Goal: Understand process/instructions

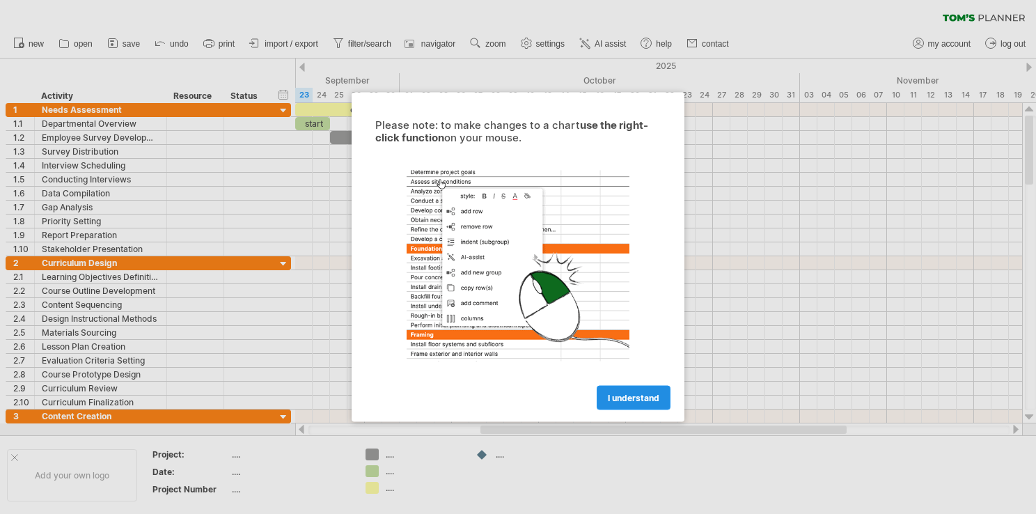
click at [640, 397] on span "I understand" at bounding box center [634, 398] width 52 height 10
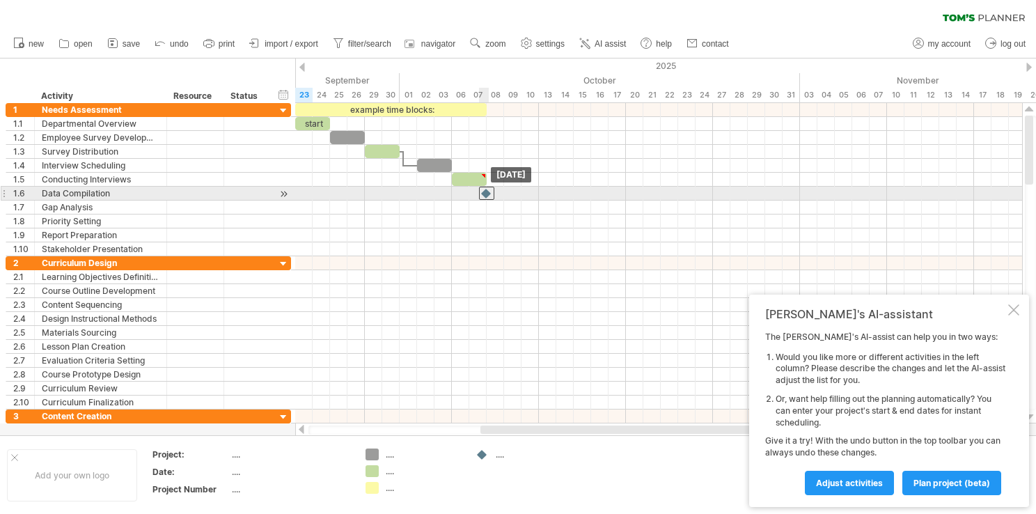
click at [486, 188] on div at bounding box center [486, 193] width 15 height 13
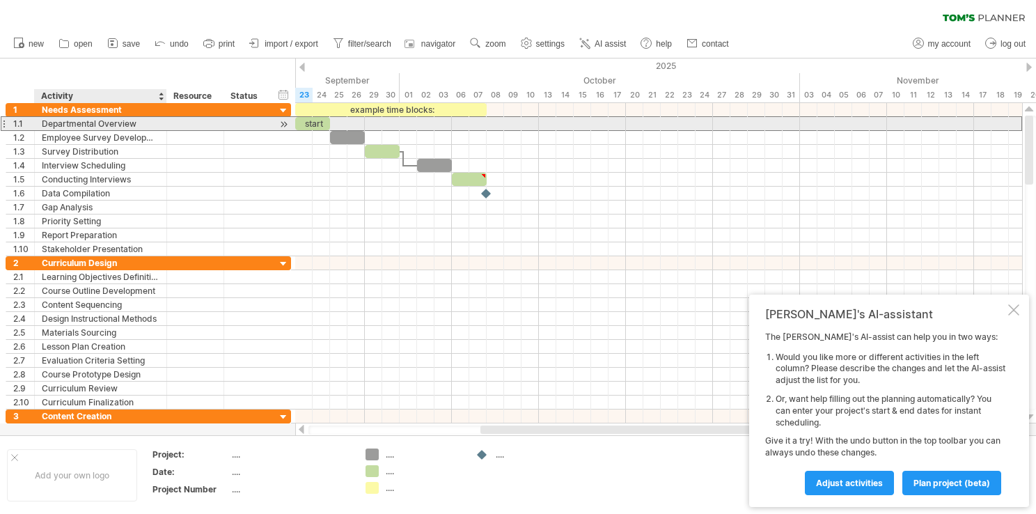
click at [109, 126] on div "Departmental Overview" at bounding box center [101, 123] width 118 height 13
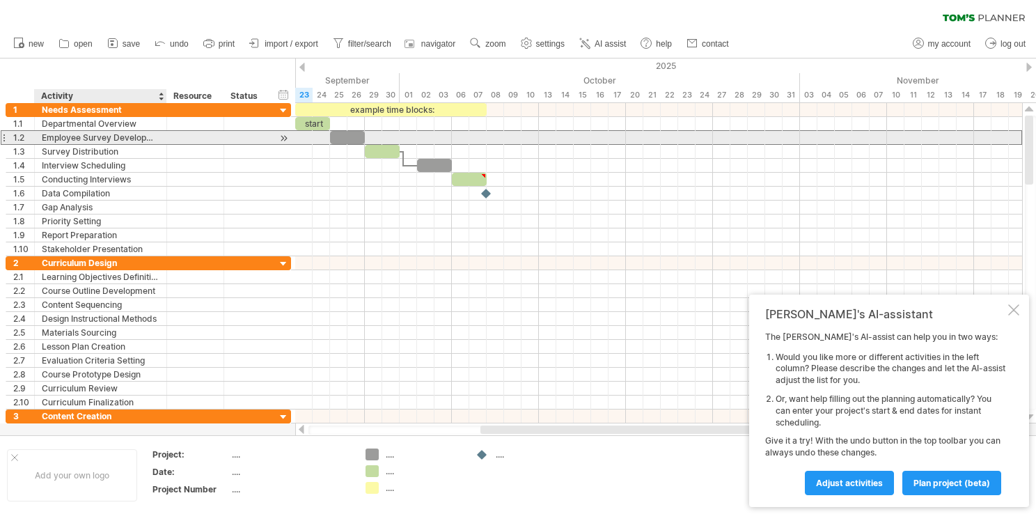
click at [109, 141] on div "Employee Survey Development" at bounding box center [101, 137] width 118 height 13
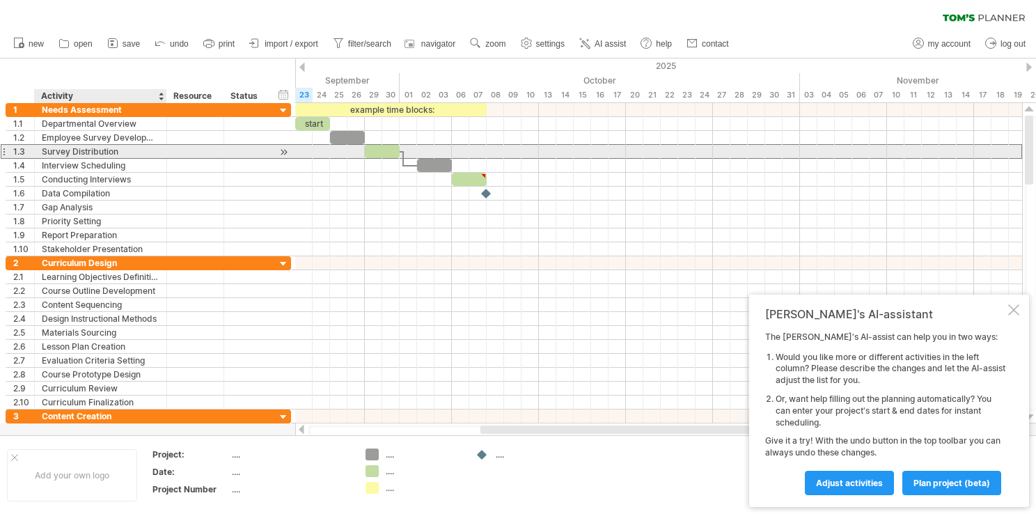
click at [109, 152] on div "Survey Distribution" at bounding box center [101, 151] width 118 height 13
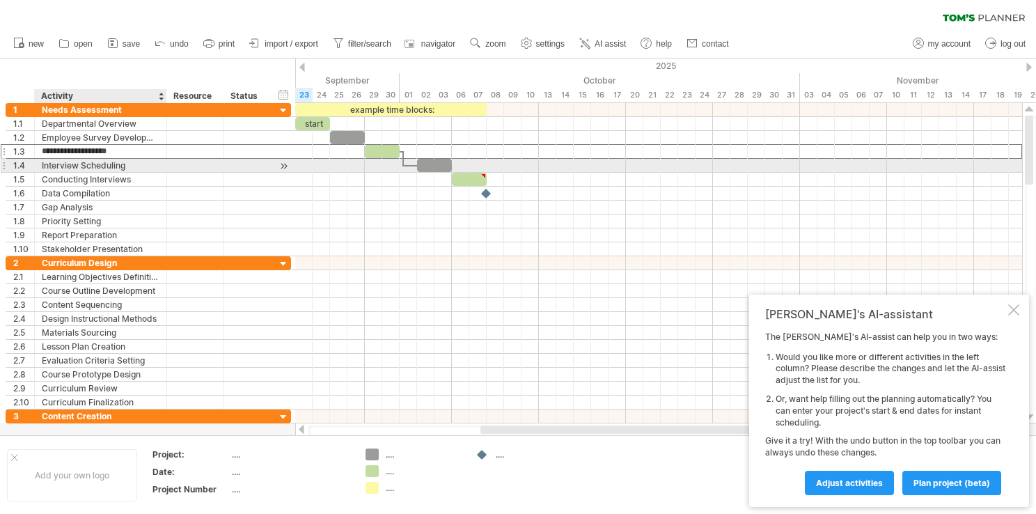
click at [109, 164] on div "Interview Scheduling" at bounding box center [101, 165] width 118 height 13
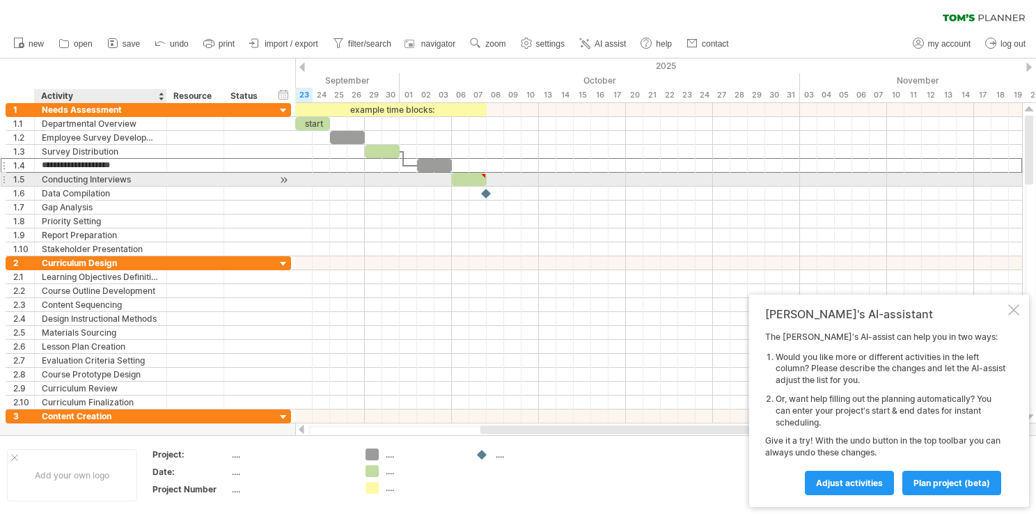
click at [109, 182] on div "Conducting Interviews" at bounding box center [101, 179] width 118 height 13
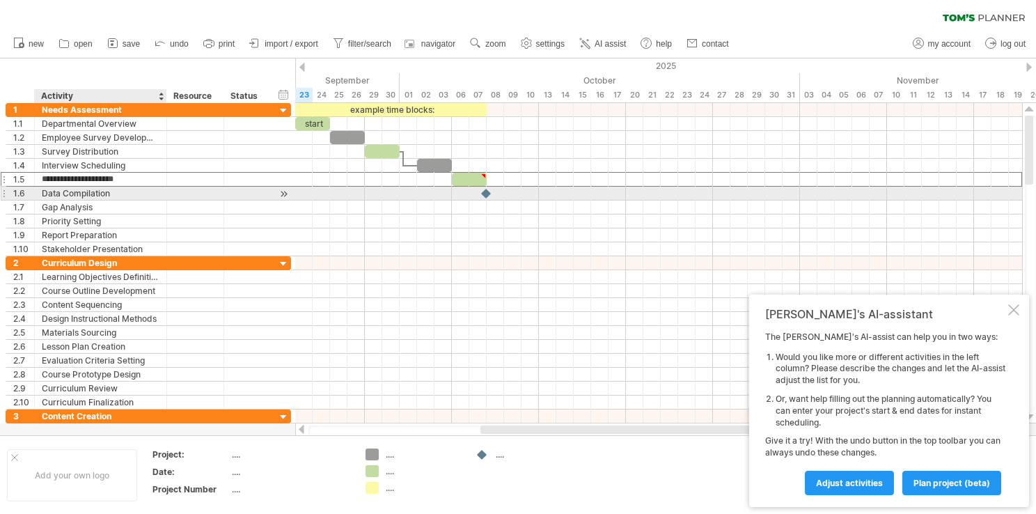
click at [109, 193] on div "Data Compilation" at bounding box center [101, 193] width 118 height 13
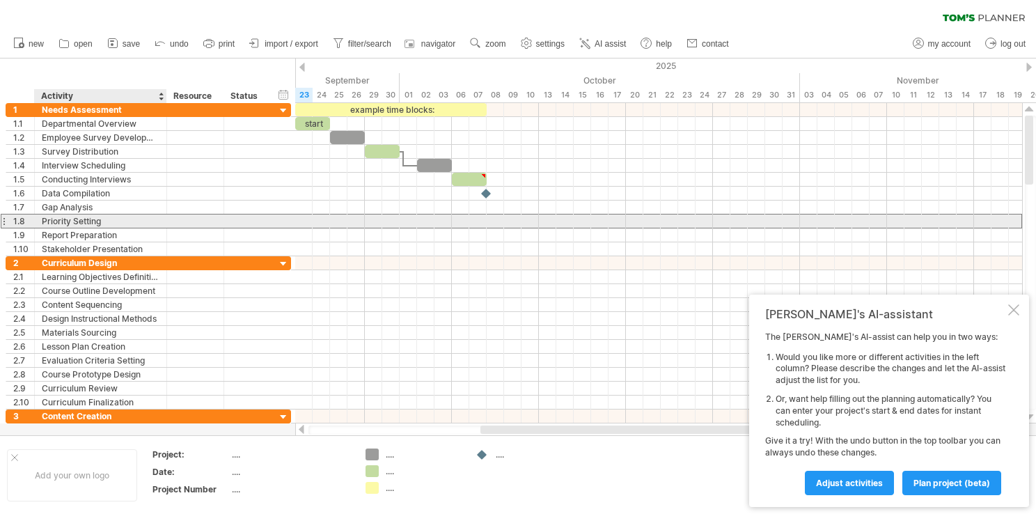
click at [110, 219] on div "Priority Setting" at bounding box center [101, 220] width 118 height 13
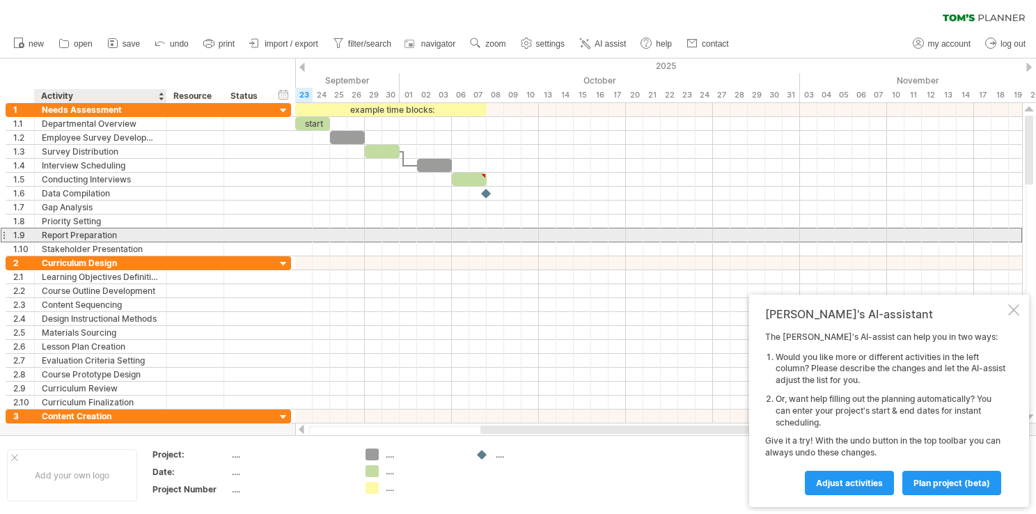
click at [110, 239] on div "Report Preparation" at bounding box center [101, 234] width 118 height 13
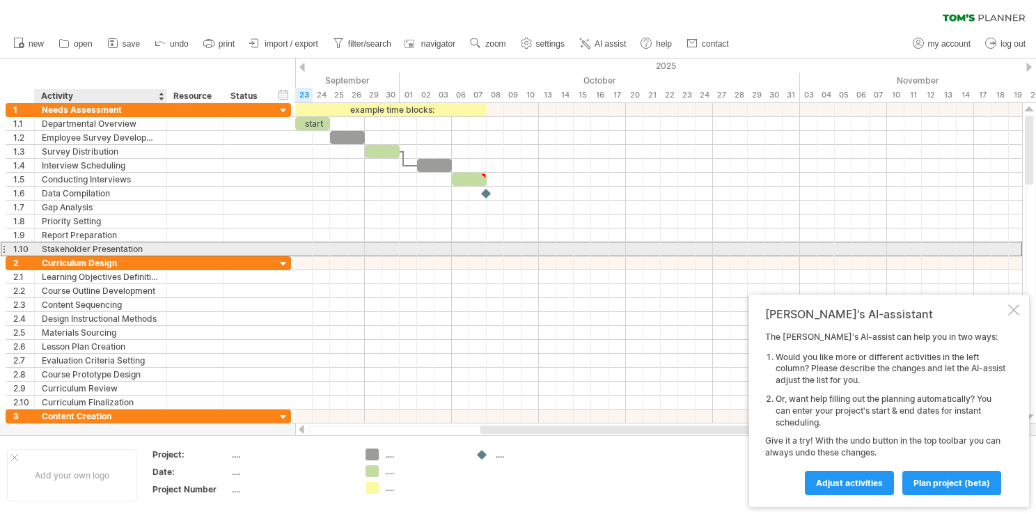
click at [110, 244] on div "Stakeholder Presentation" at bounding box center [101, 248] width 118 height 13
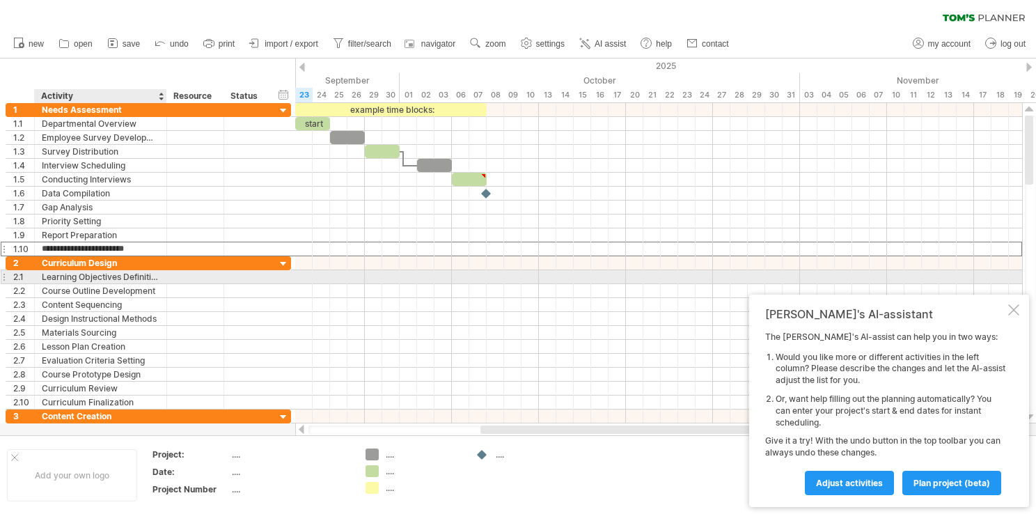
click at [110, 274] on div "Learning Objectives Definition" at bounding box center [101, 276] width 118 height 13
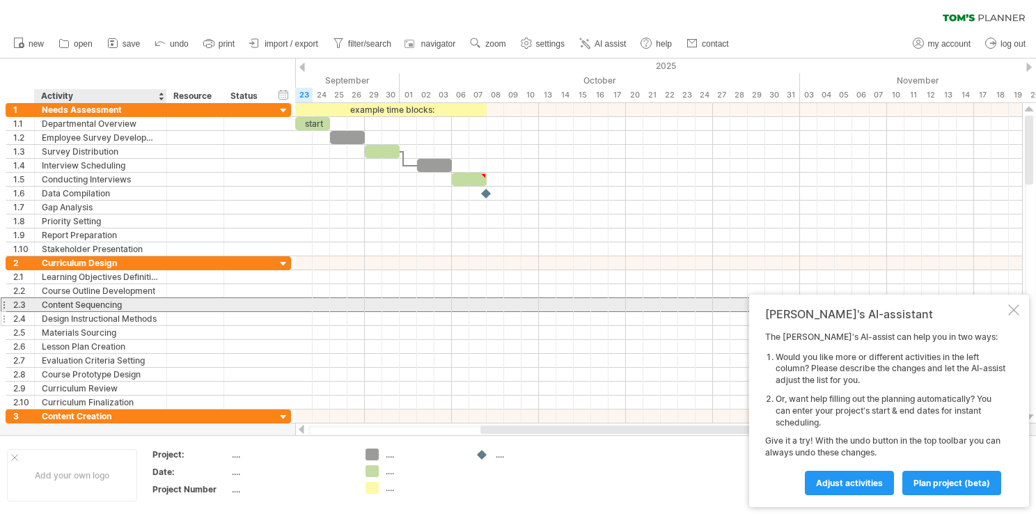
click at [110, 308] on div "Content Sequencing" at bounding box center [101, 304] width 118 height 13
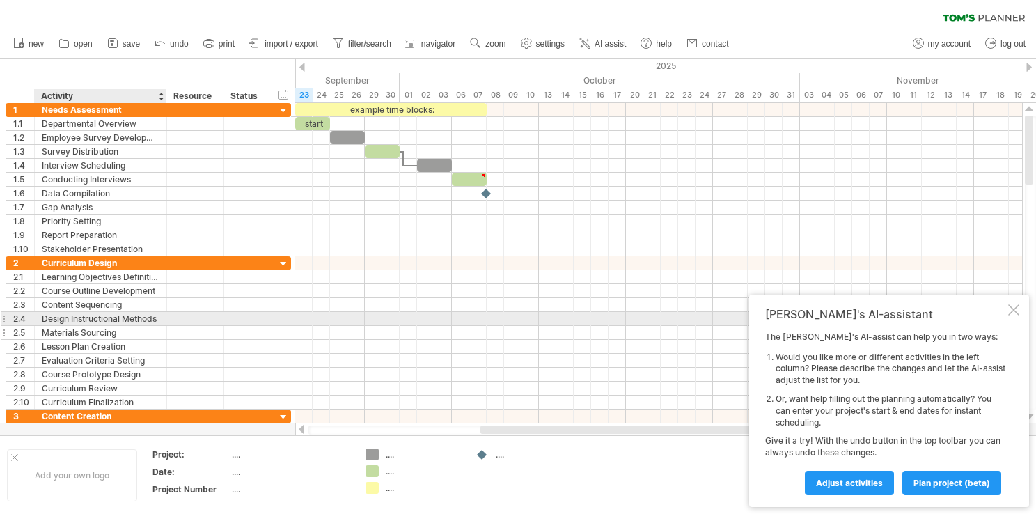
click at [113, 326] on div "Materials Sourcing" at bounding box center [101, 332] width 118 height 13
